Goal: Transaction & Acquisition: Download file/media

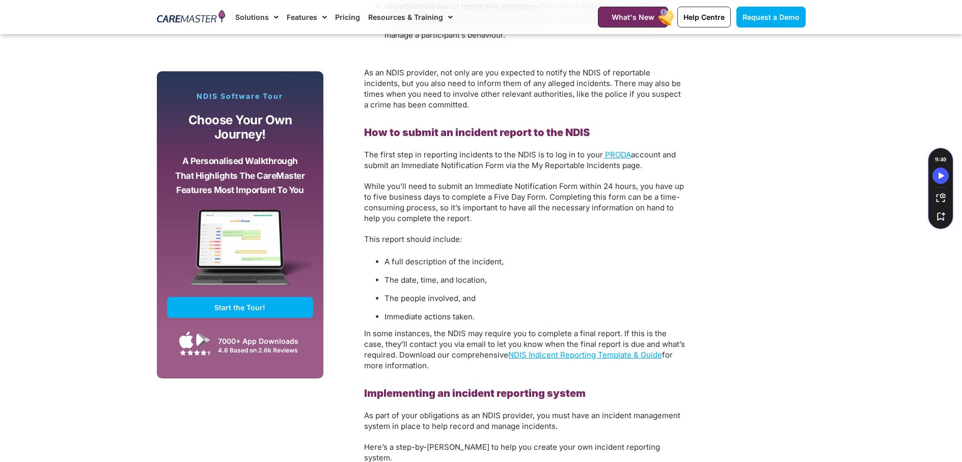
scroll to position [1561, 0]
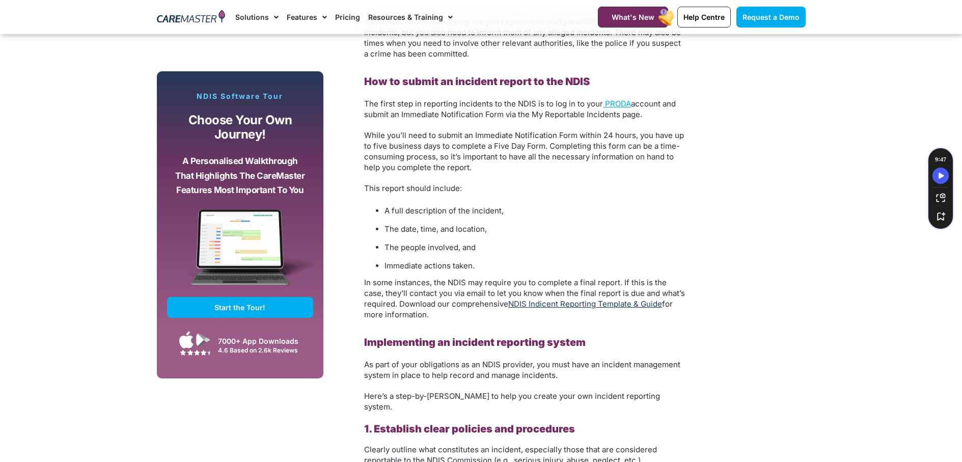
click at [626, 304] on link "NDIS Indicent Reporting Template & Guide" at bounding box center [585, 304] width 154 height 10
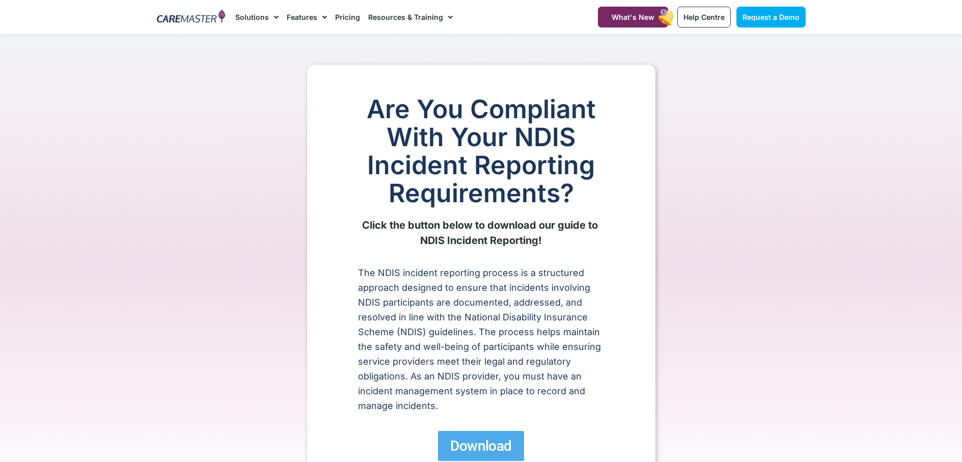
click at [639, 252] on div "Are You Compliant With Your NDIS Incident Reporting Requirements? Click the but…" at bounding box center [481, 278] width 348 height 427
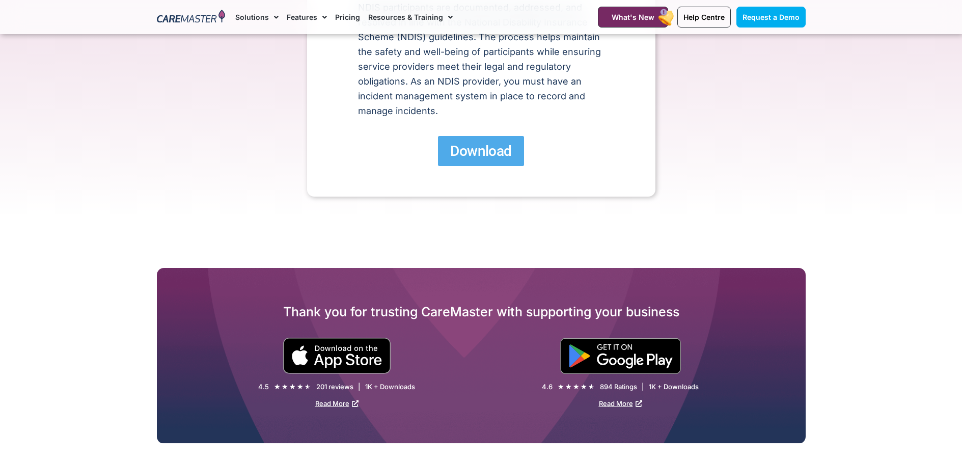
scroll to position [204, 0]
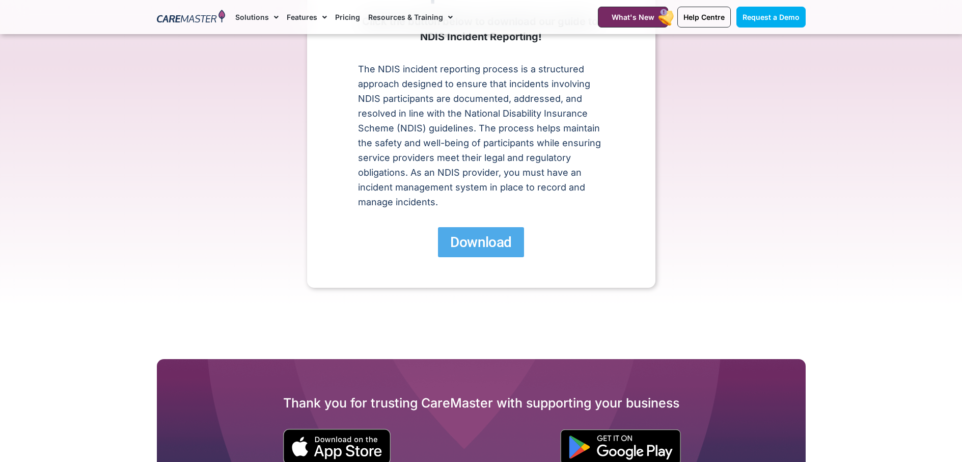
click at [479, 247] on span "Download" at bounding box center [480, 242] width 61 height 18
